Goal: Task Accomplishment & Management: Manage account settings

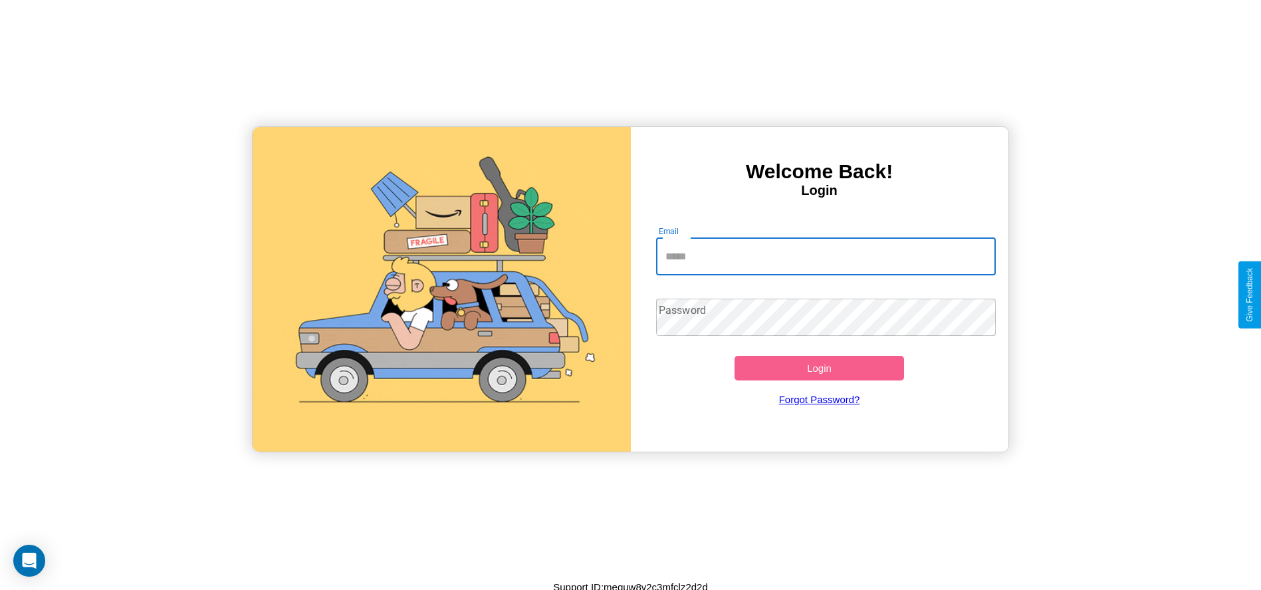
click at [826, 256] on input "Email" at bounding box center [826, 256] width 340 height 37
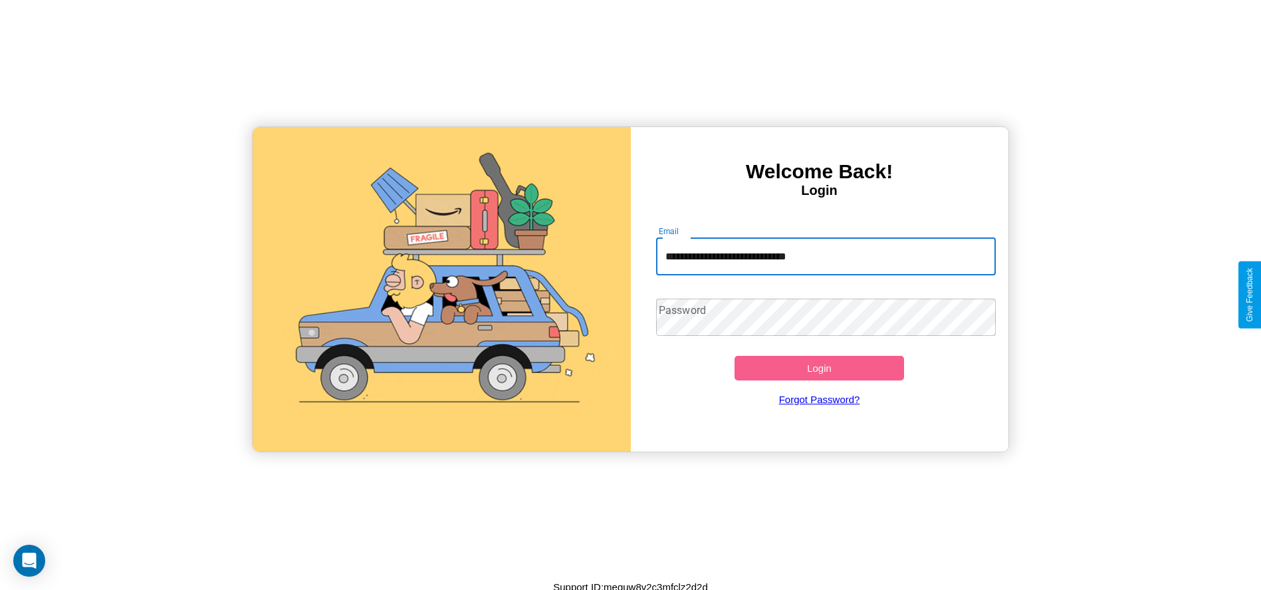
type input "**********"
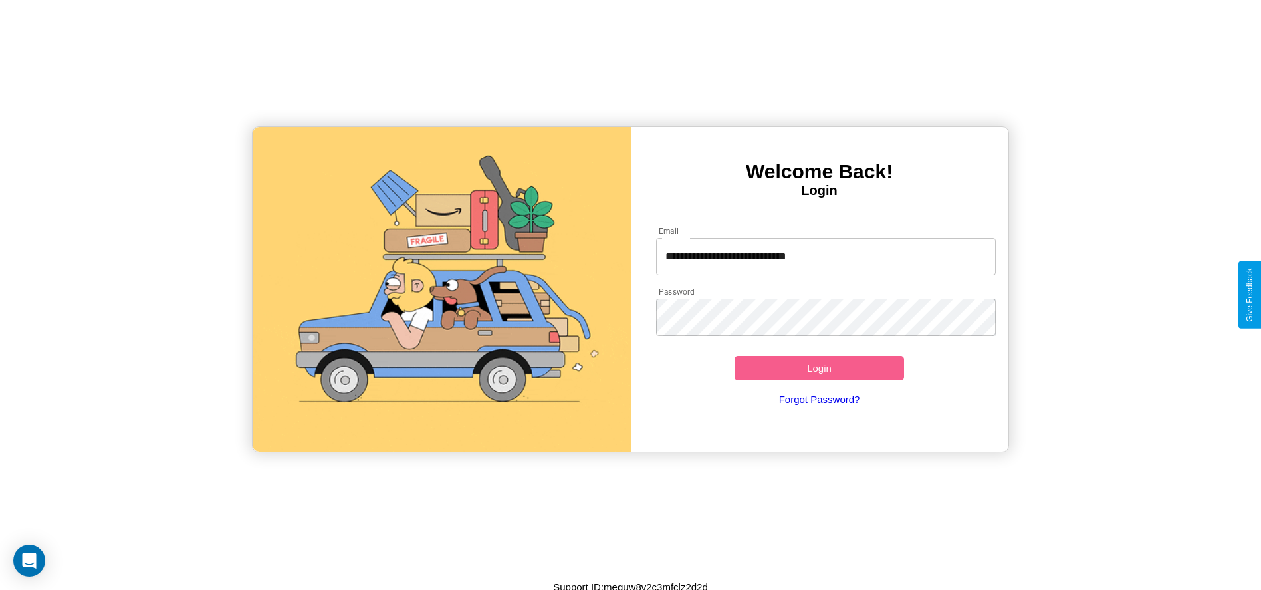
click at [819, 368] on button "Login" at bounding box center [820, 368] width 170 height 25
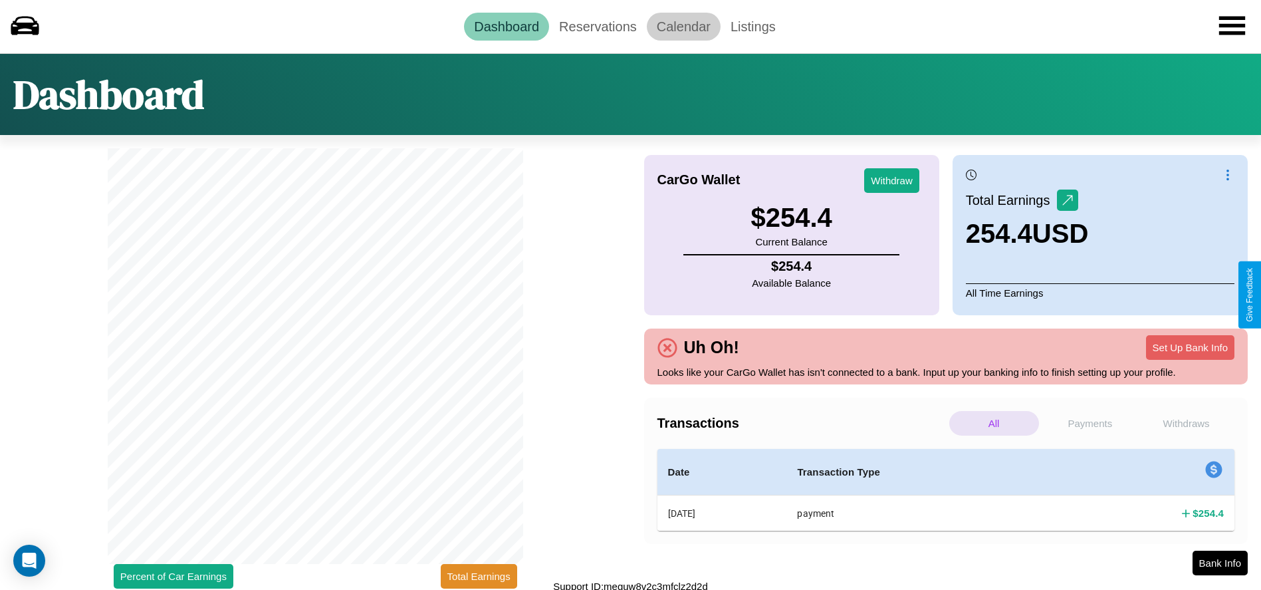
click at [684, 26] on link "Calendar" at bounding box center [684, 27] width 74 height 28
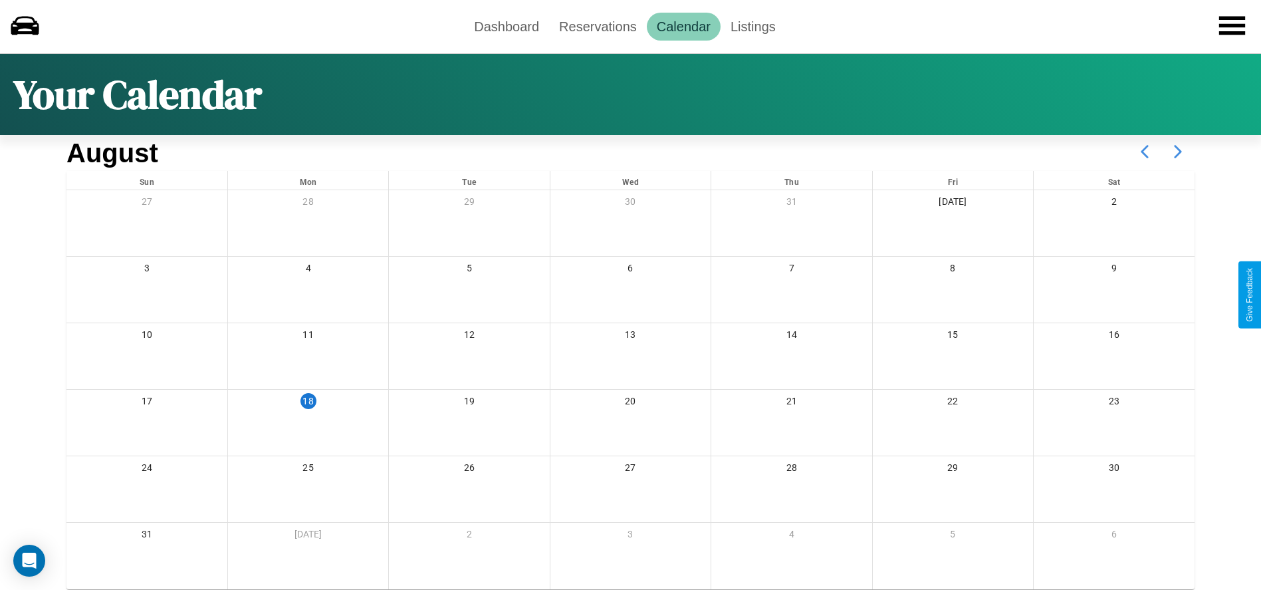
click at [1178, 152] on icon at bounding box center [1178, 151] width 33 height 33
click at [507, 26] on link "Dashboard" at bounding box center [506, 27] width 85 height 28
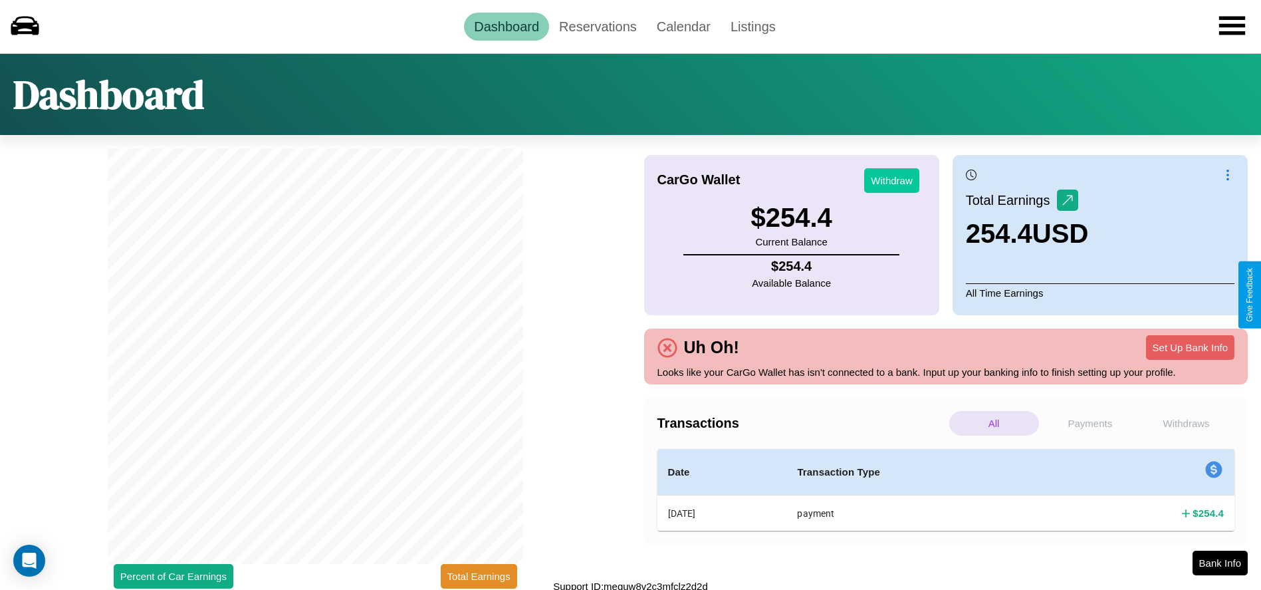
click at [892, 180] on button "Withdraw" at bounding box center [891, 180] width 55 height 25
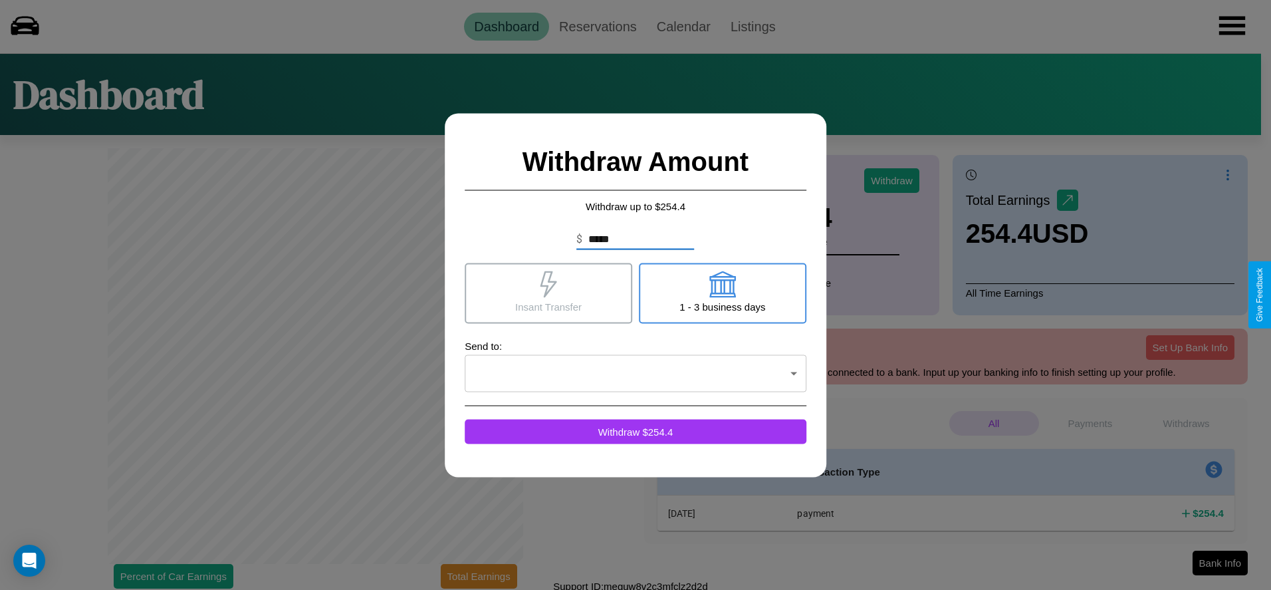
click at [549, 293] on icon at bounding box center [548, 284] width 27 height 27
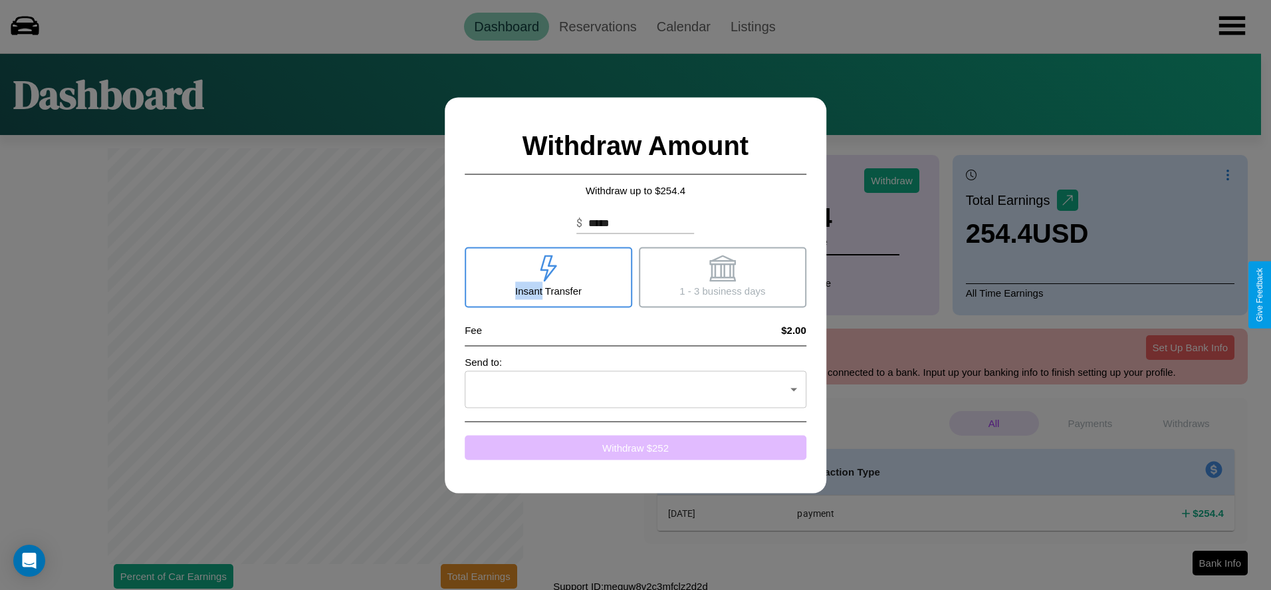
click at [636, 447] on button "Withdraw $ 252" at bounding box center [636, 447] width 342 height 25
